Goal: Information Seeking & Learning: Learn about a topic

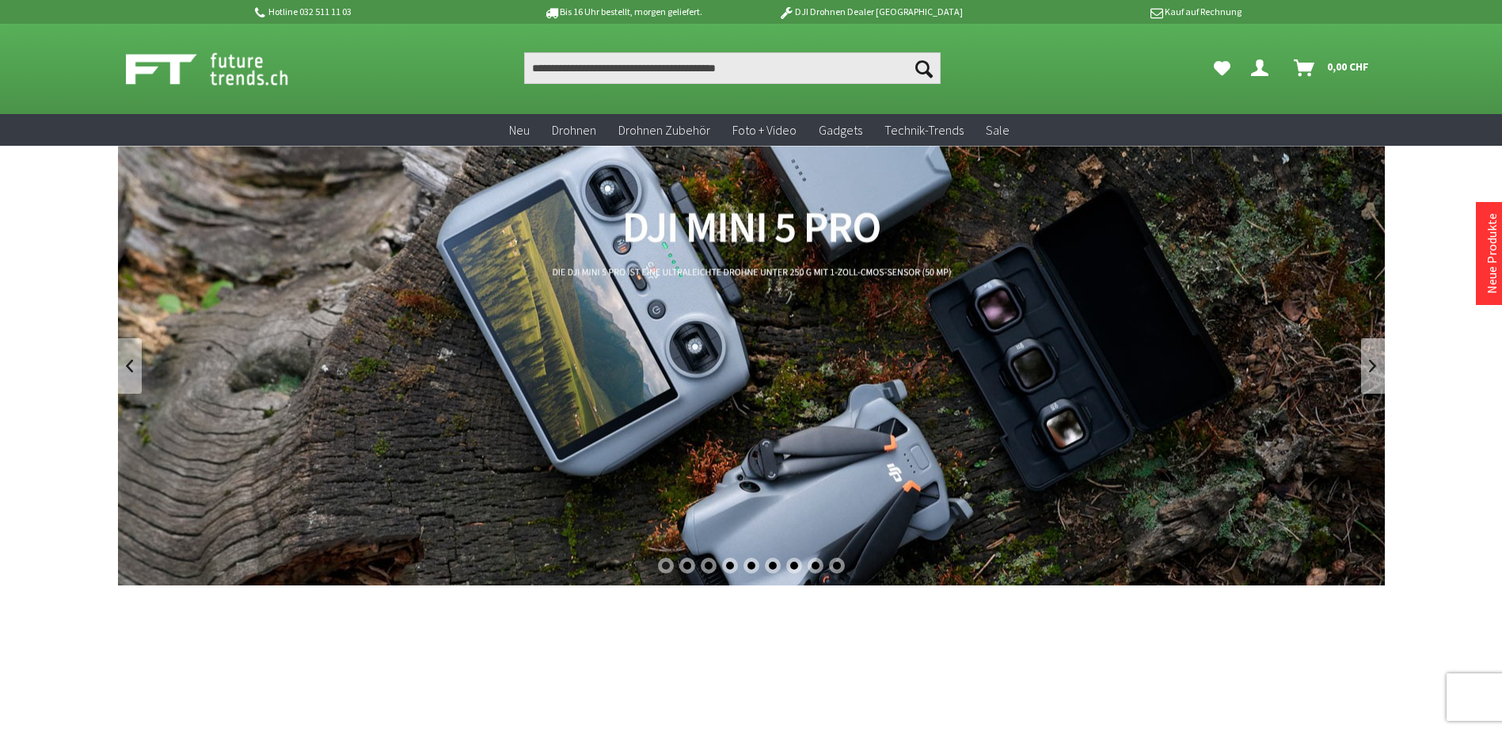
click at [687, 559] on div "2" at bounding box center [687, 565] width 16 height 16
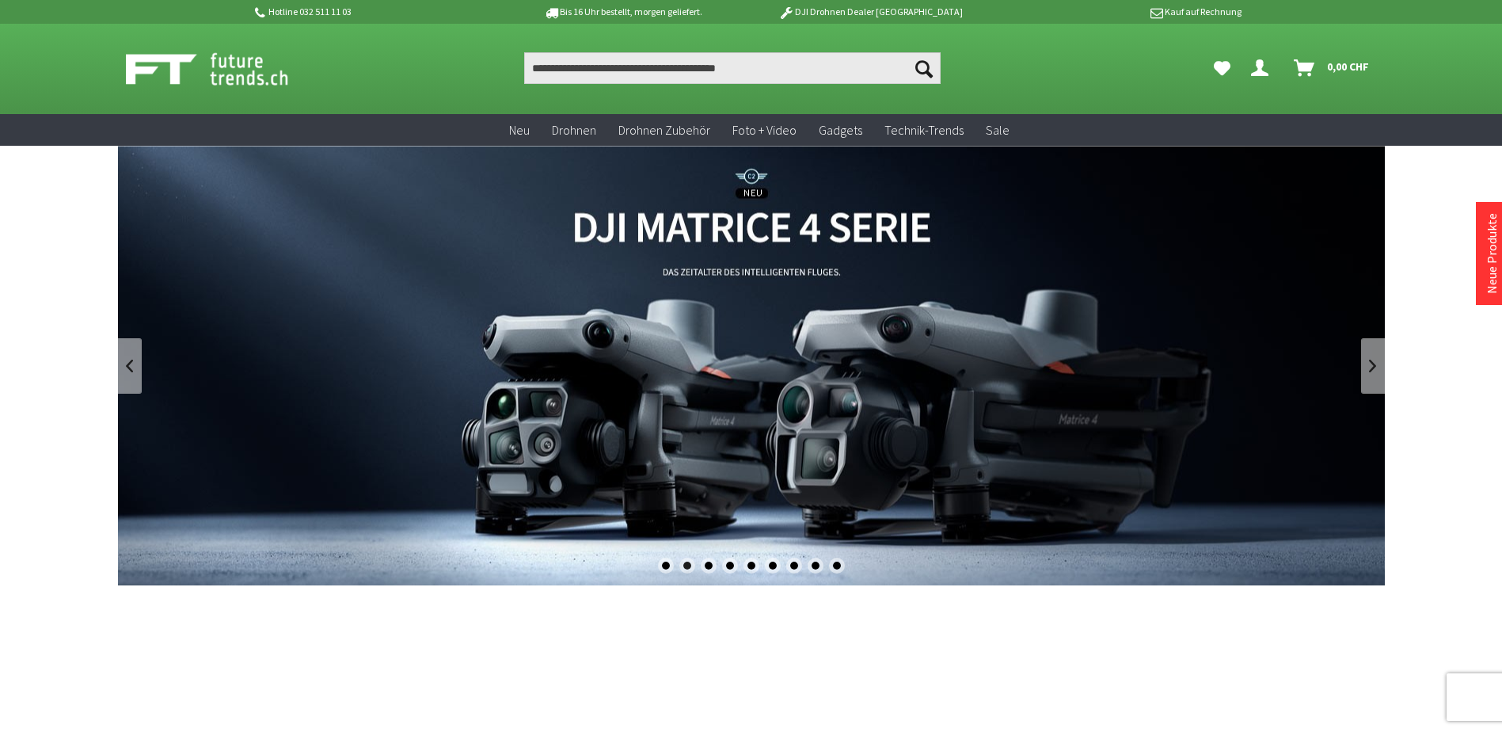
click at [704, 562] on div "3" at bounding box center [709, 565] width 16 height 16
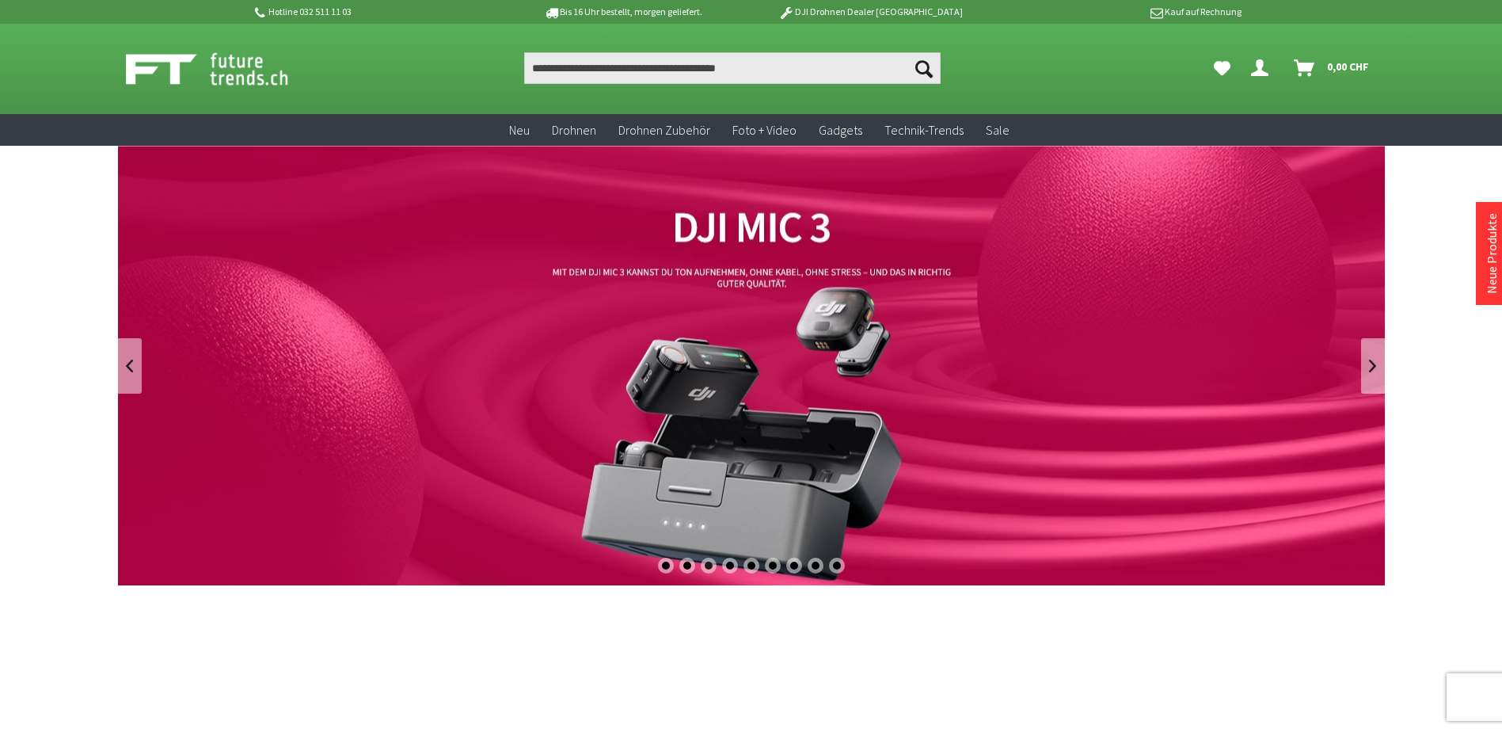
click at [729, 565] on div "4" at bounding box center [730, 565] width 16 height 16
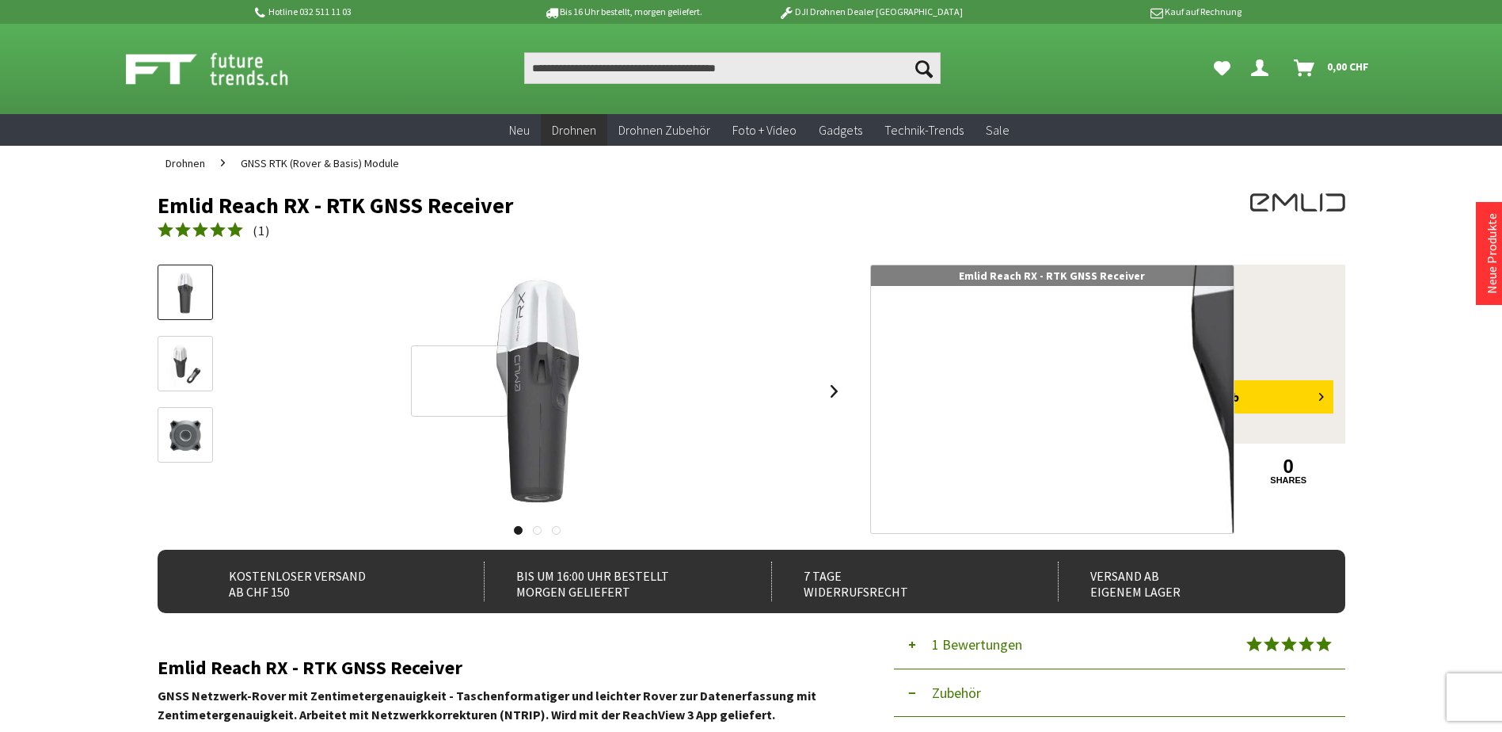
scroll to position [158, 0]
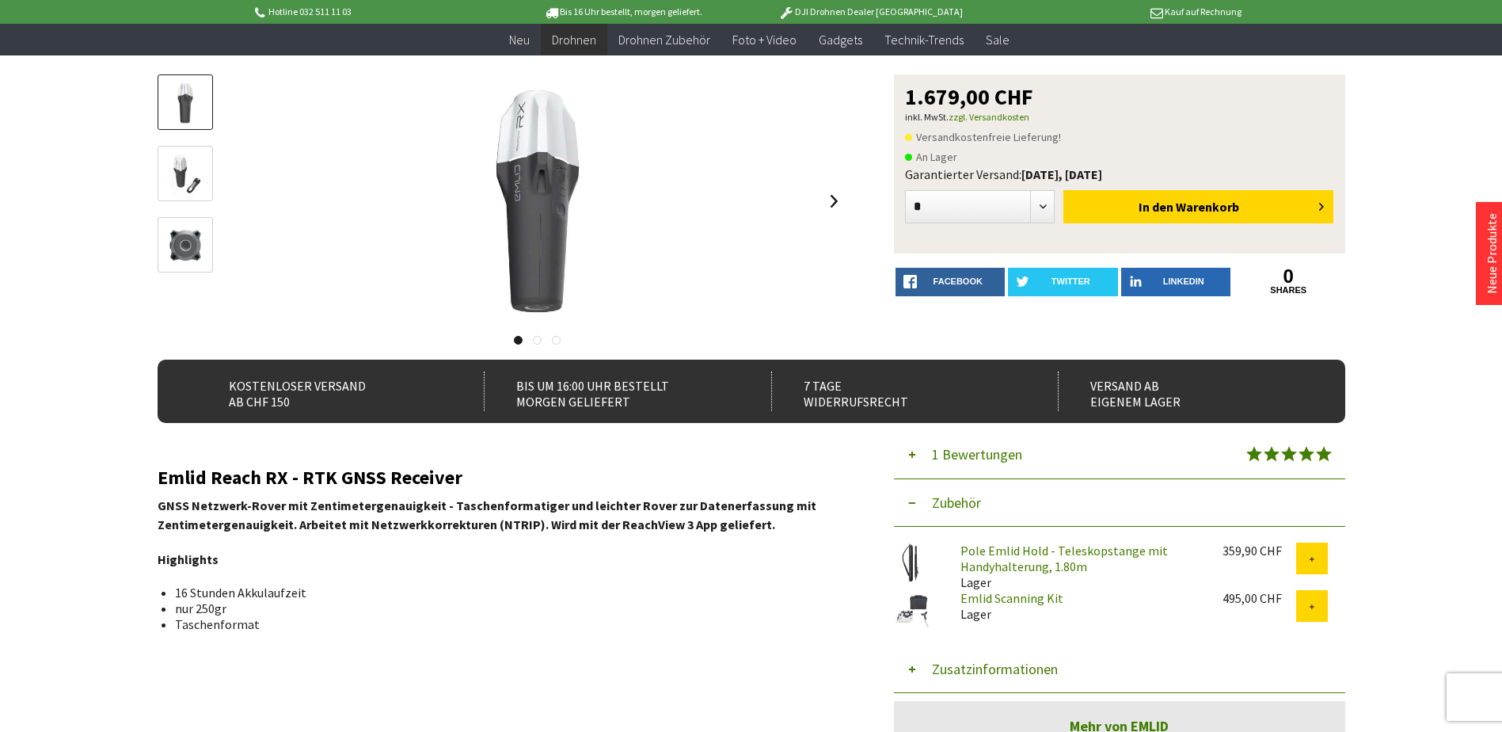
click at [197, 179] on img at bounding box center [185, 174] width 46 height 46
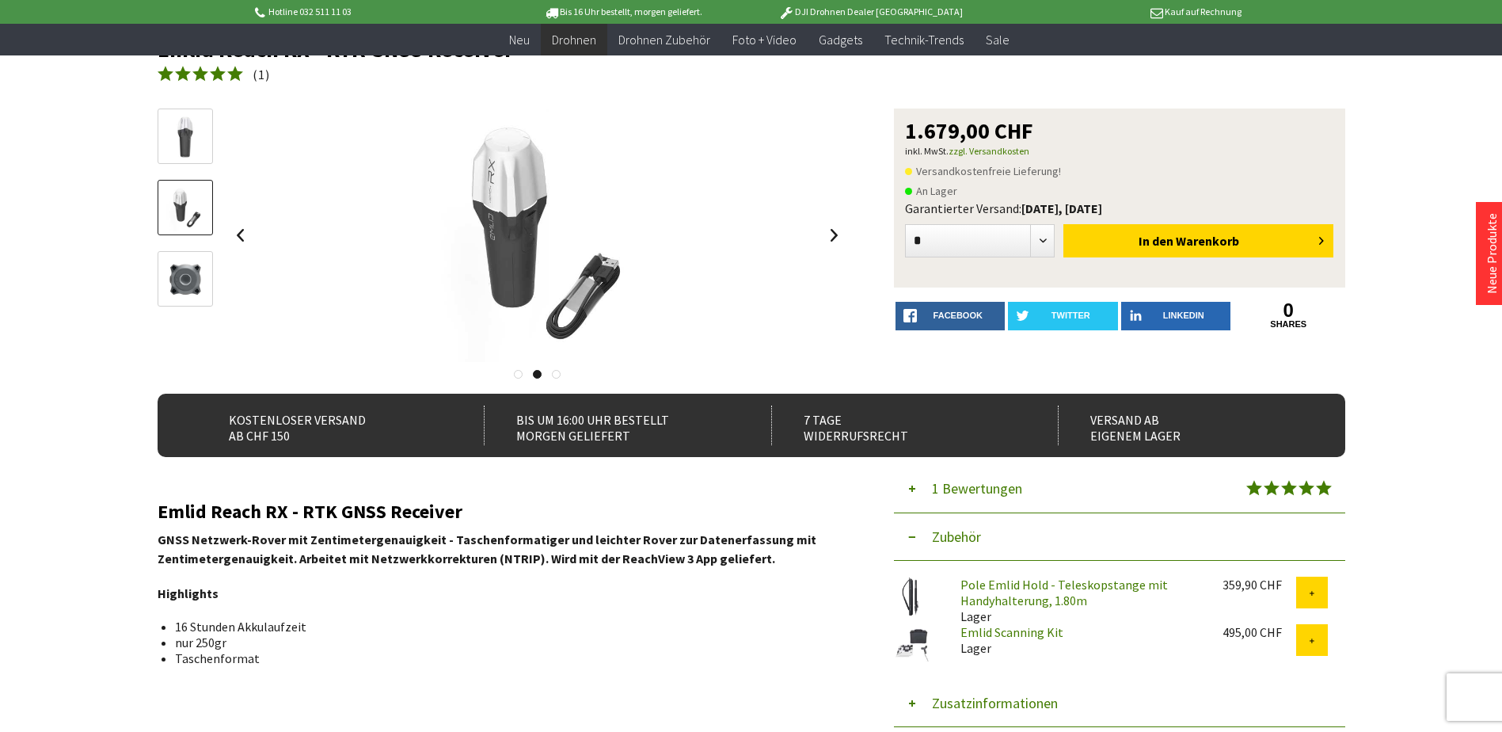
scroll to position [0, 0]
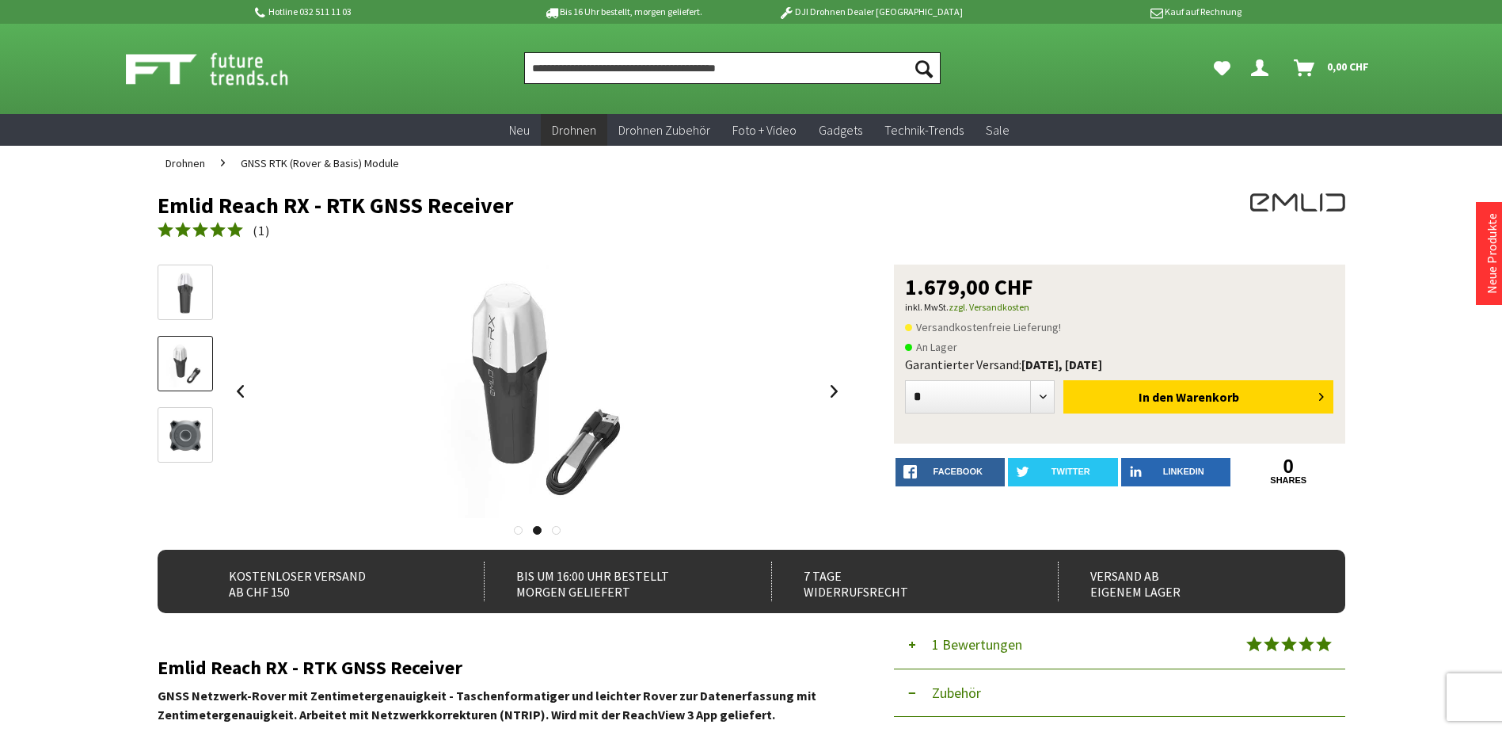
click at [553, 71] on input "Produkt, Marke, Kategorie, EAN, Artikelnummer…" at bounding box center [732, 68] width 417 height 32
click at [259, 156] on span "GNSS RTK (Rover & Basis) Module" at bounding box center [320, 163] width 158 height 14
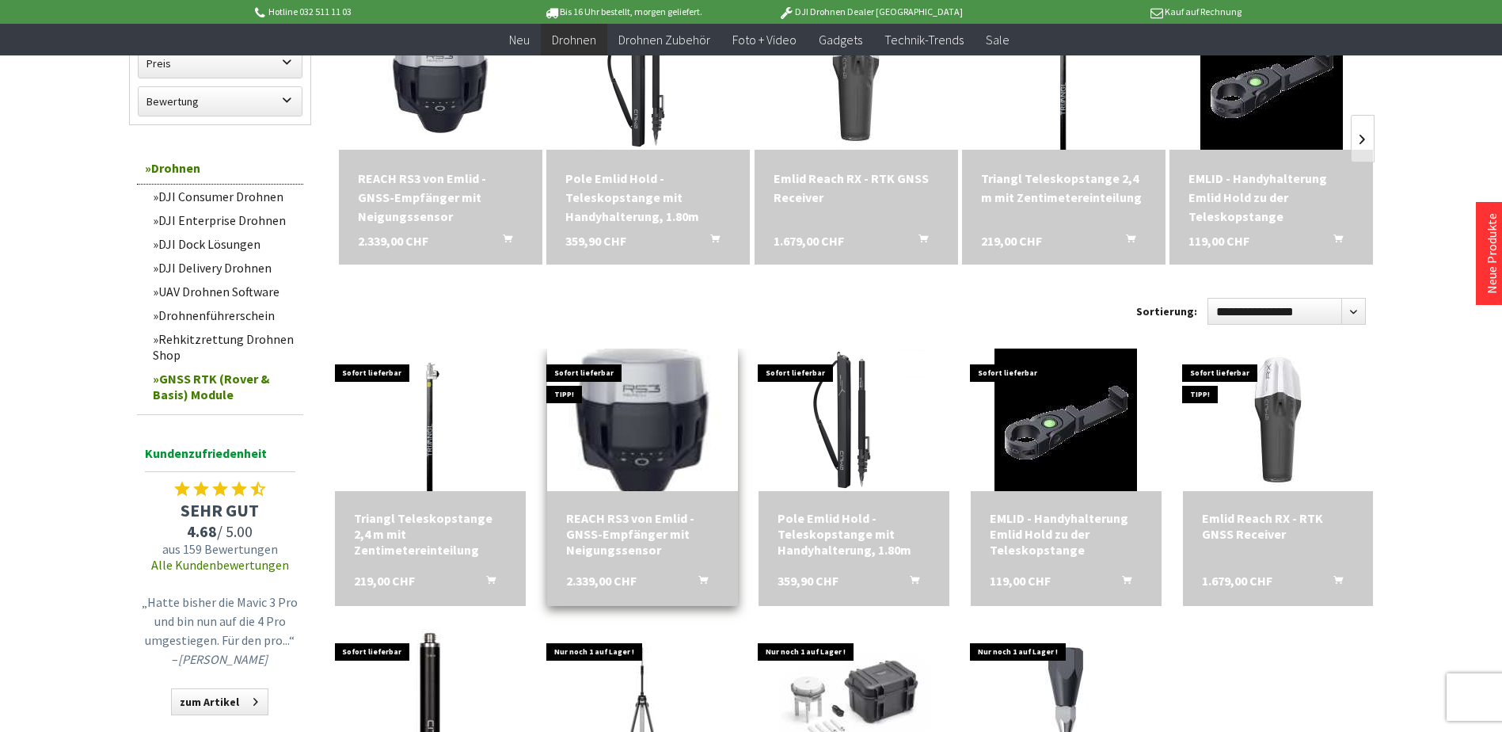
scroll to position [633, 0]
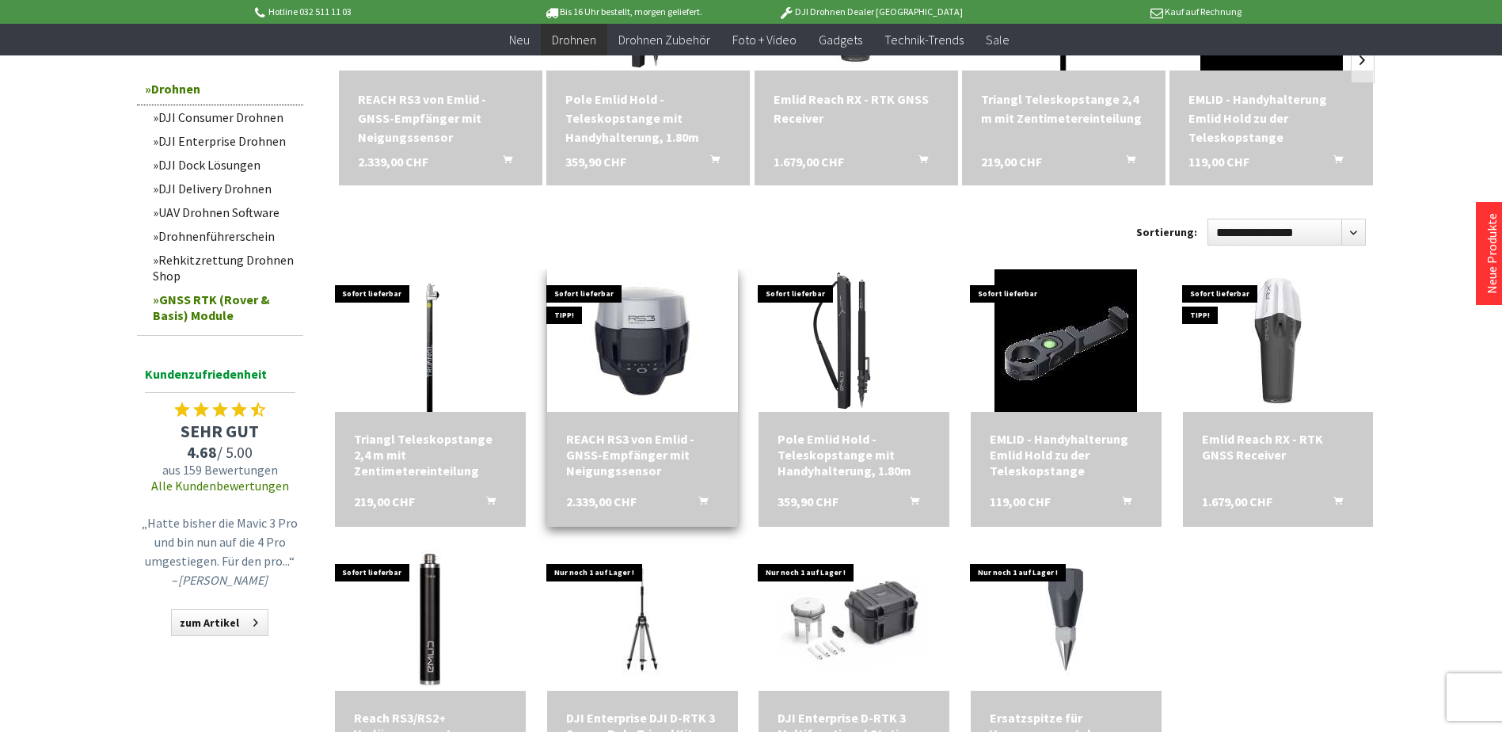
click at [646, 416] on div "REACH RS3 von Emlid - GNSS-Empfänger mit Neigungssensor 2.339,00 CHF In den War…" at bounding box center [642, 469] width 191 height 115
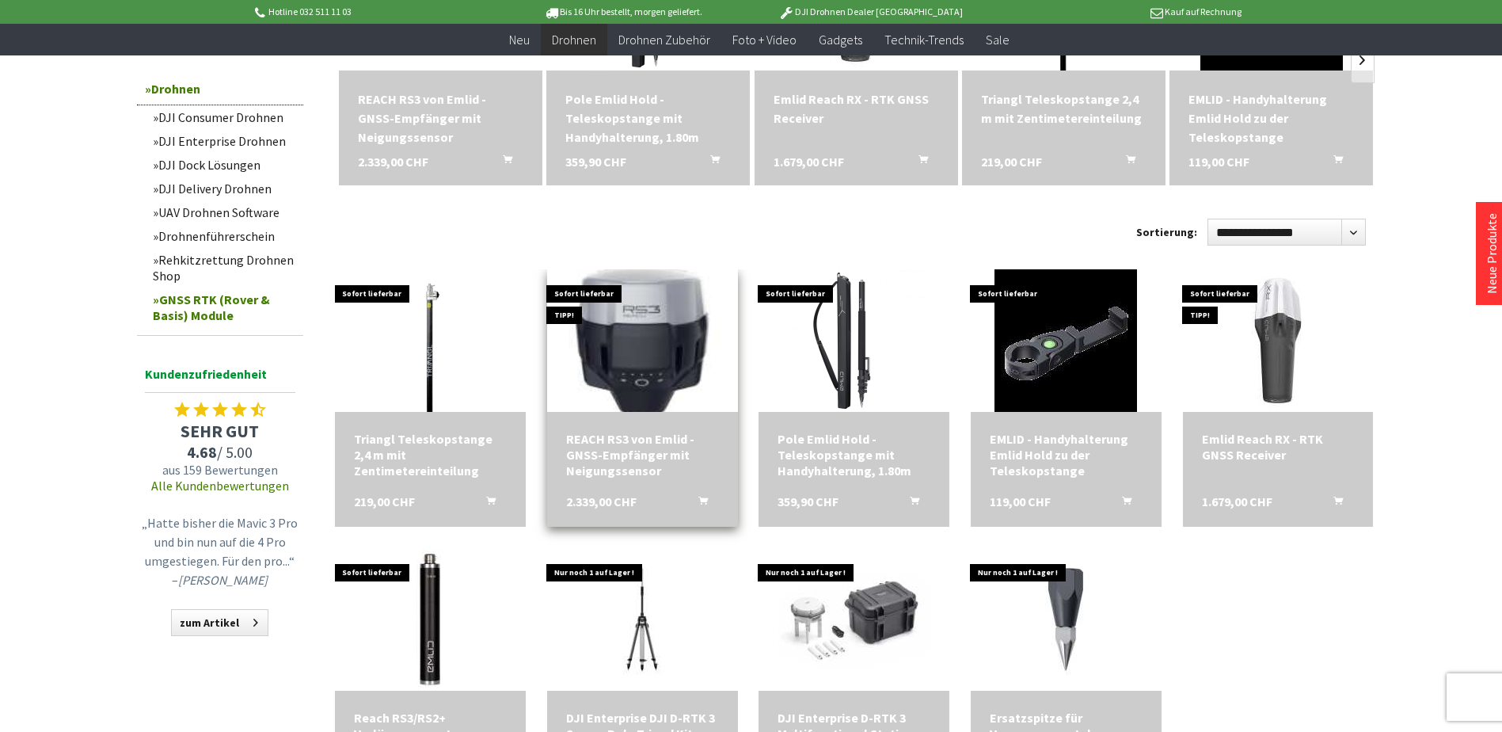
click at [653, 354] on img at bounding box center [642, 341] width 200 height 200
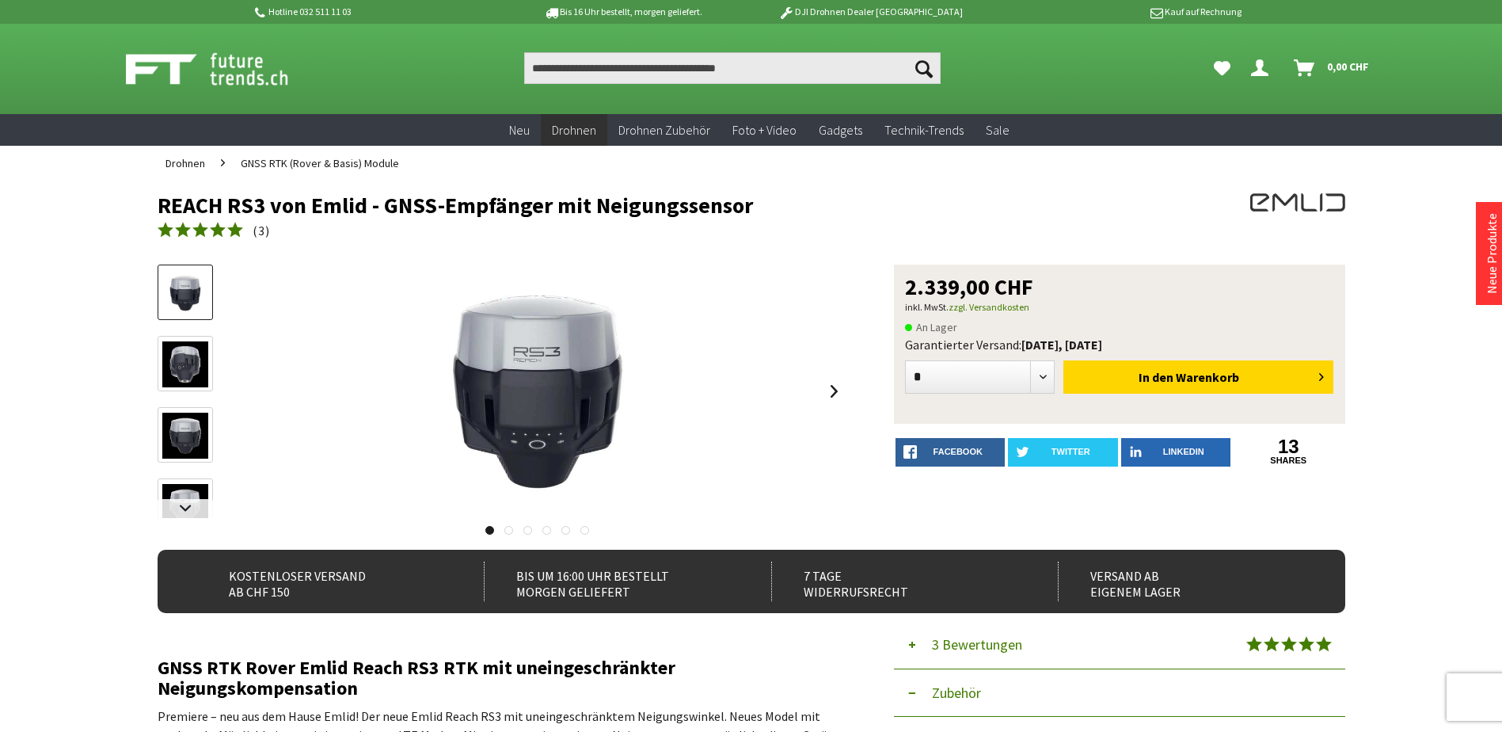
click at [197, 360] on img at bounding box center [185, 364] width 46 height 46
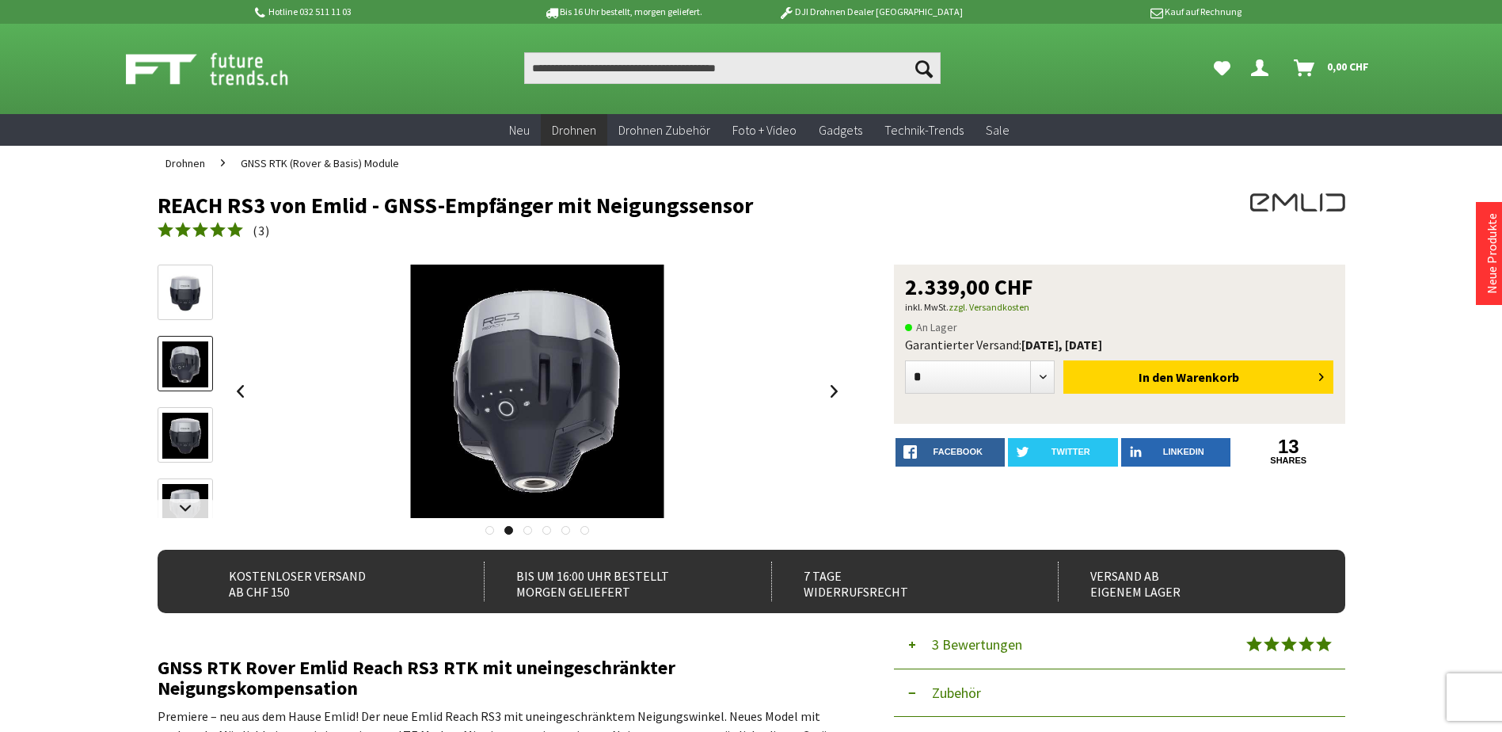
click at [189, 435] on img at bounding box center [185, 436] width 46 height 46
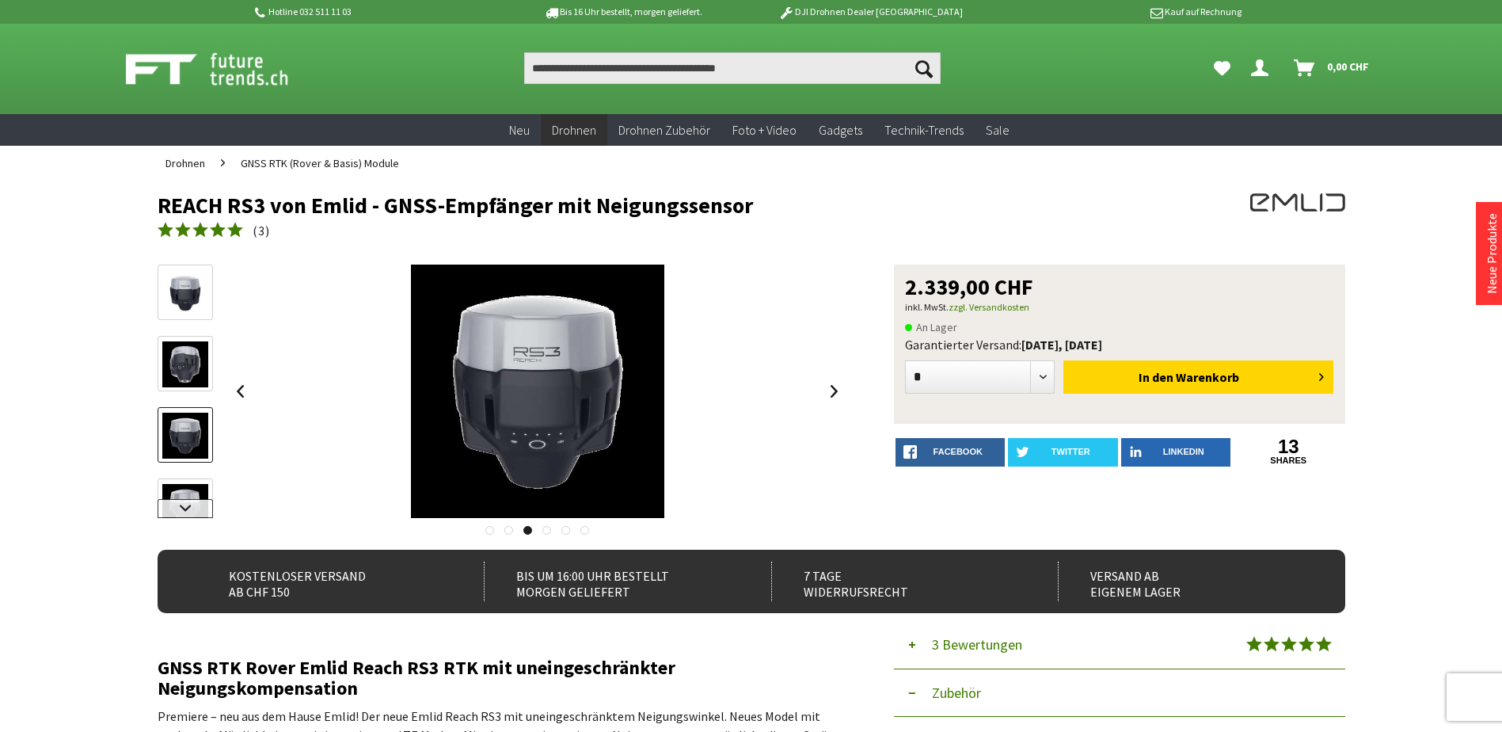
click at [194, 503] on link at bounding box center [185, 508] width 55 height 19
click at [179, 469] on img at bounding box center [185, 451] width 46 height 46
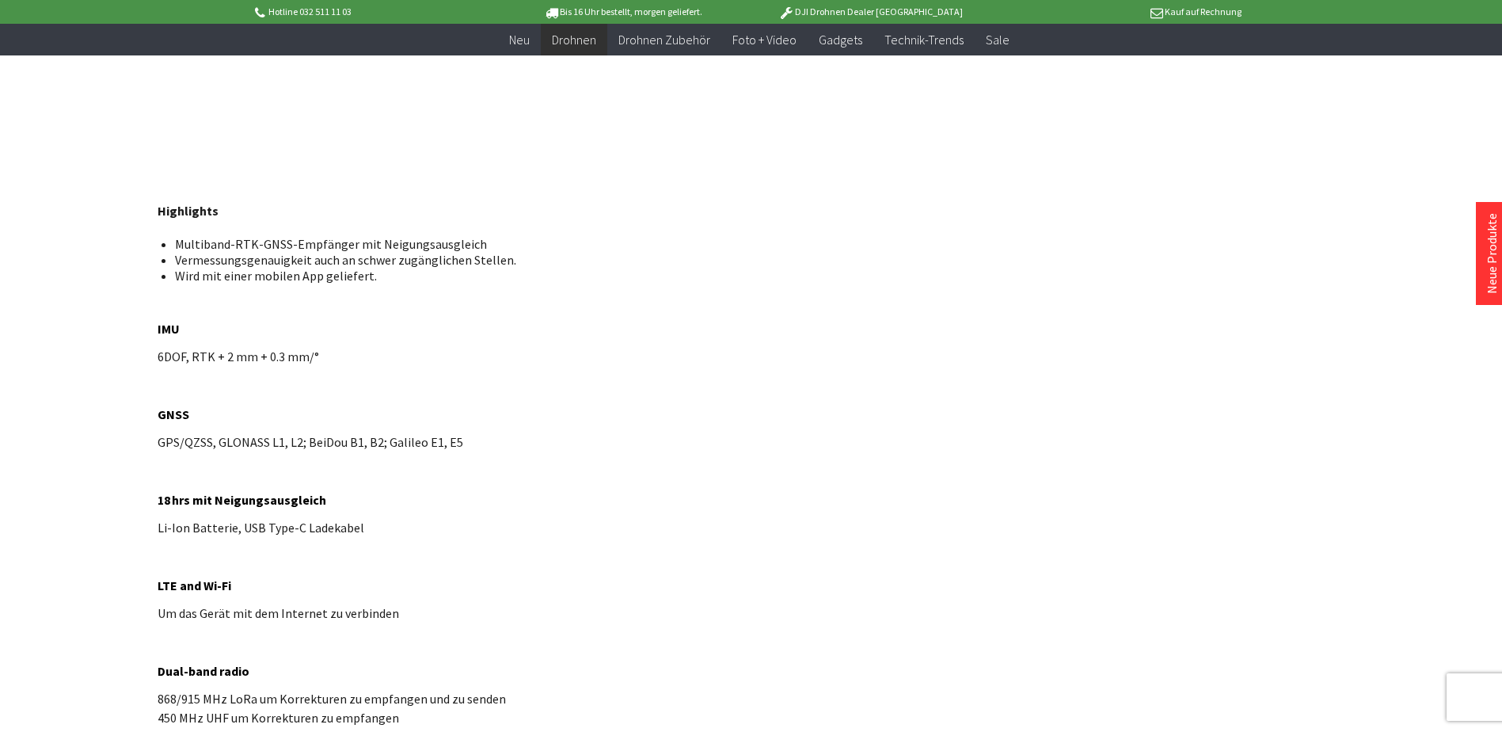
scroll to position [871, 0]
